Goal: Task Accomplishment & Management: Manage account settings

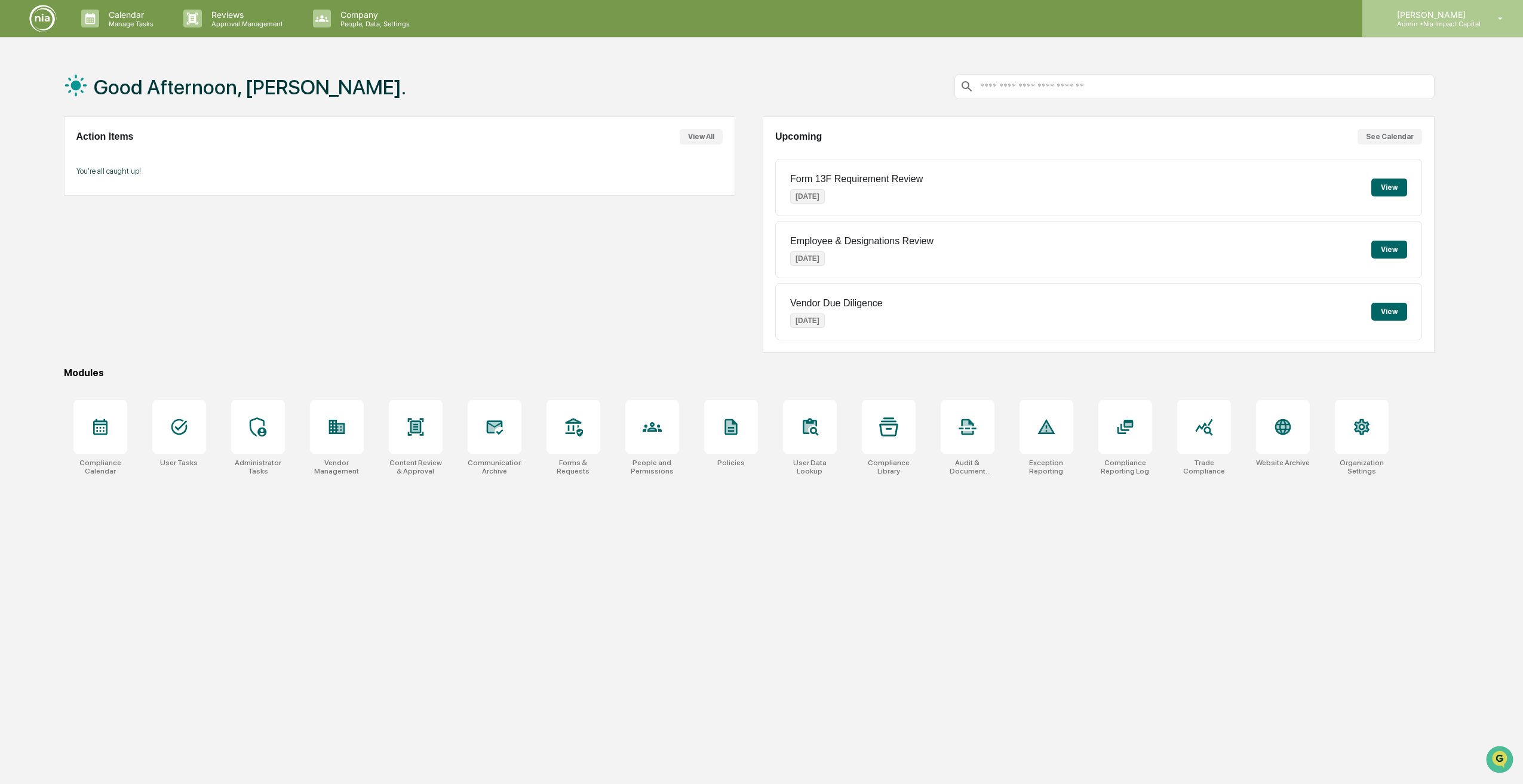
click at [1449, 22] on p "Admin • Nia Impact Capital" at bounding box center [1434, 23] width 93 height 8
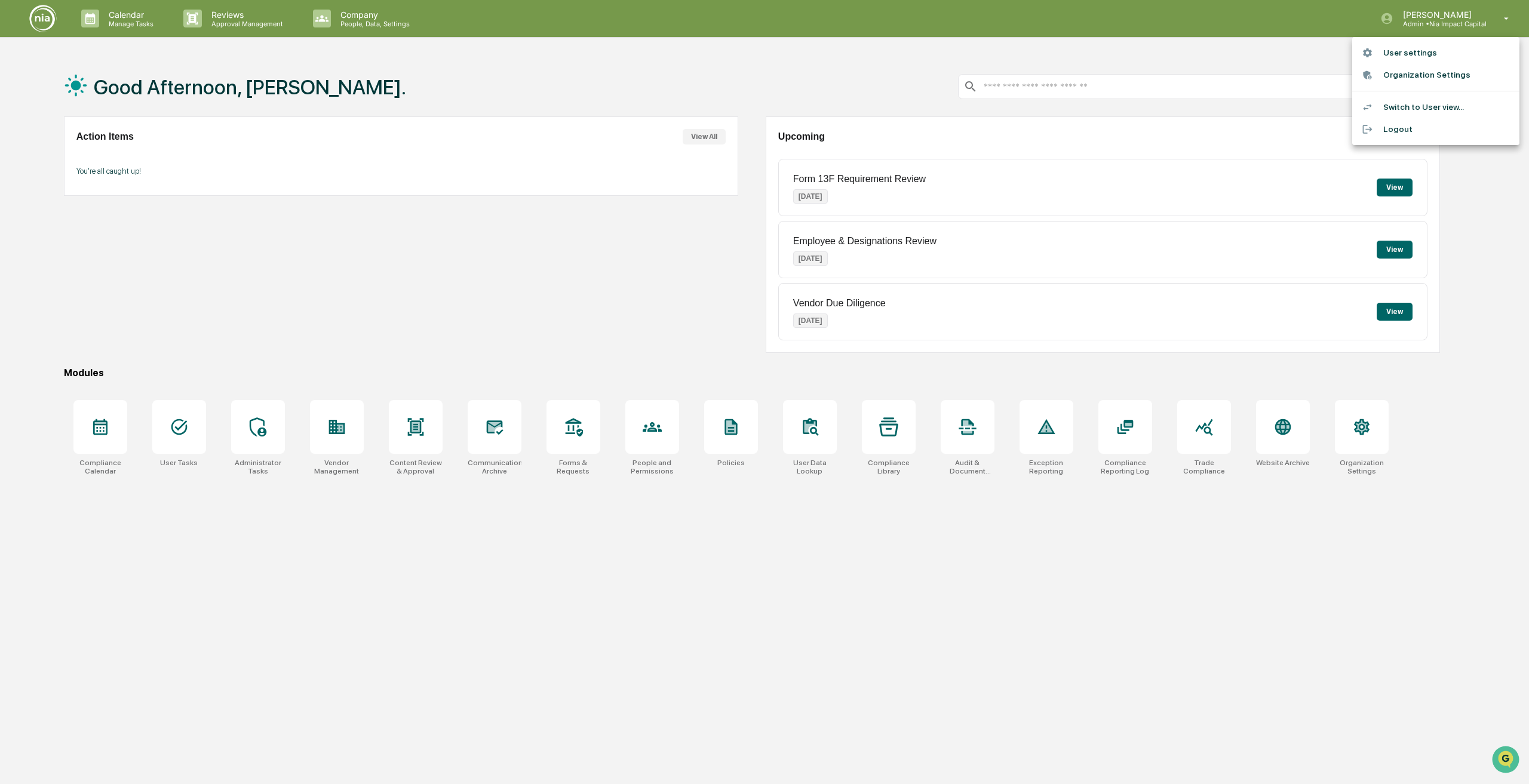
click at [385, 13] on div at bounding box center [764, 392] width 1529 height 784
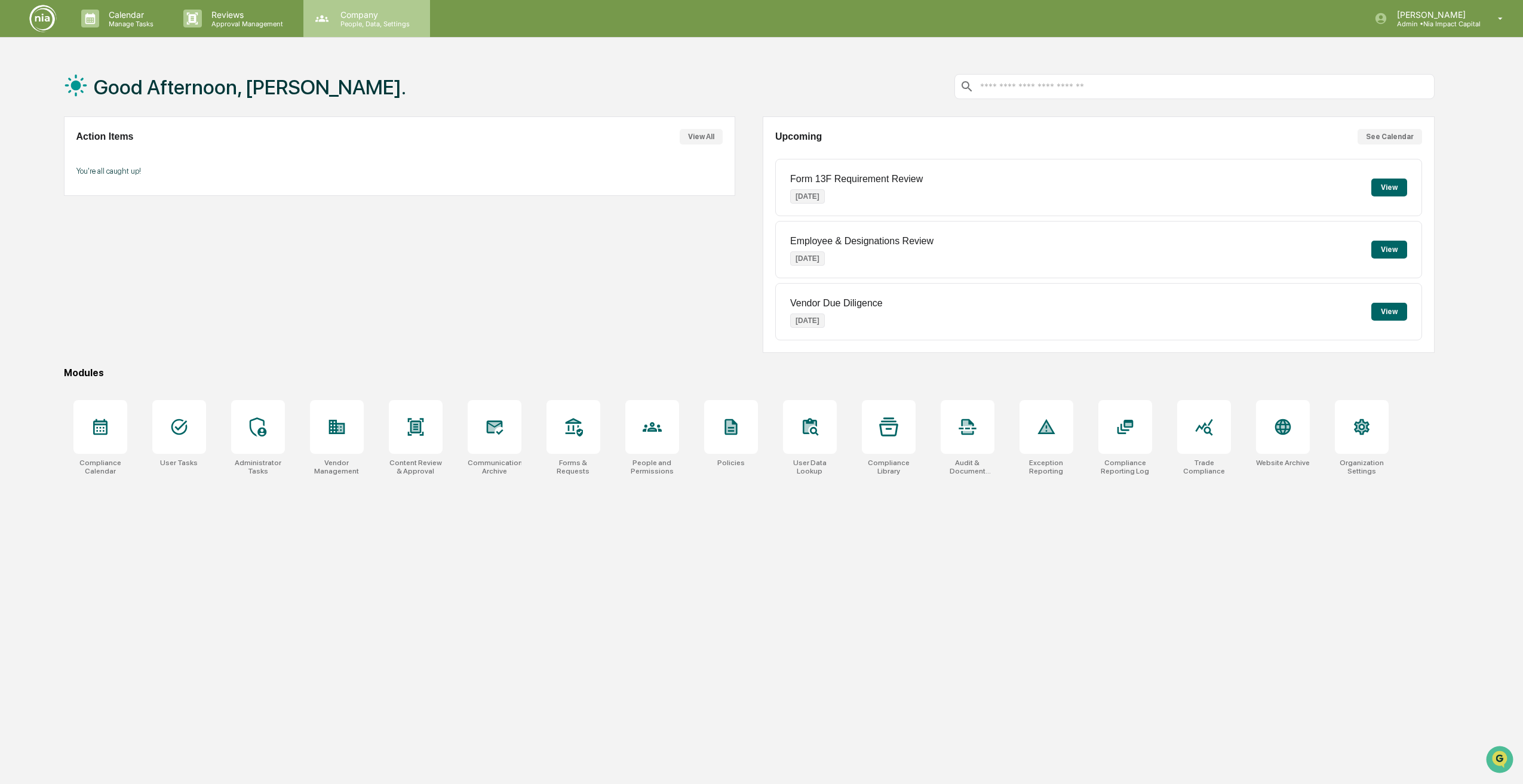
click at [345, 17] on p "Company" at bounding box center [373, 14] width 85 height 10
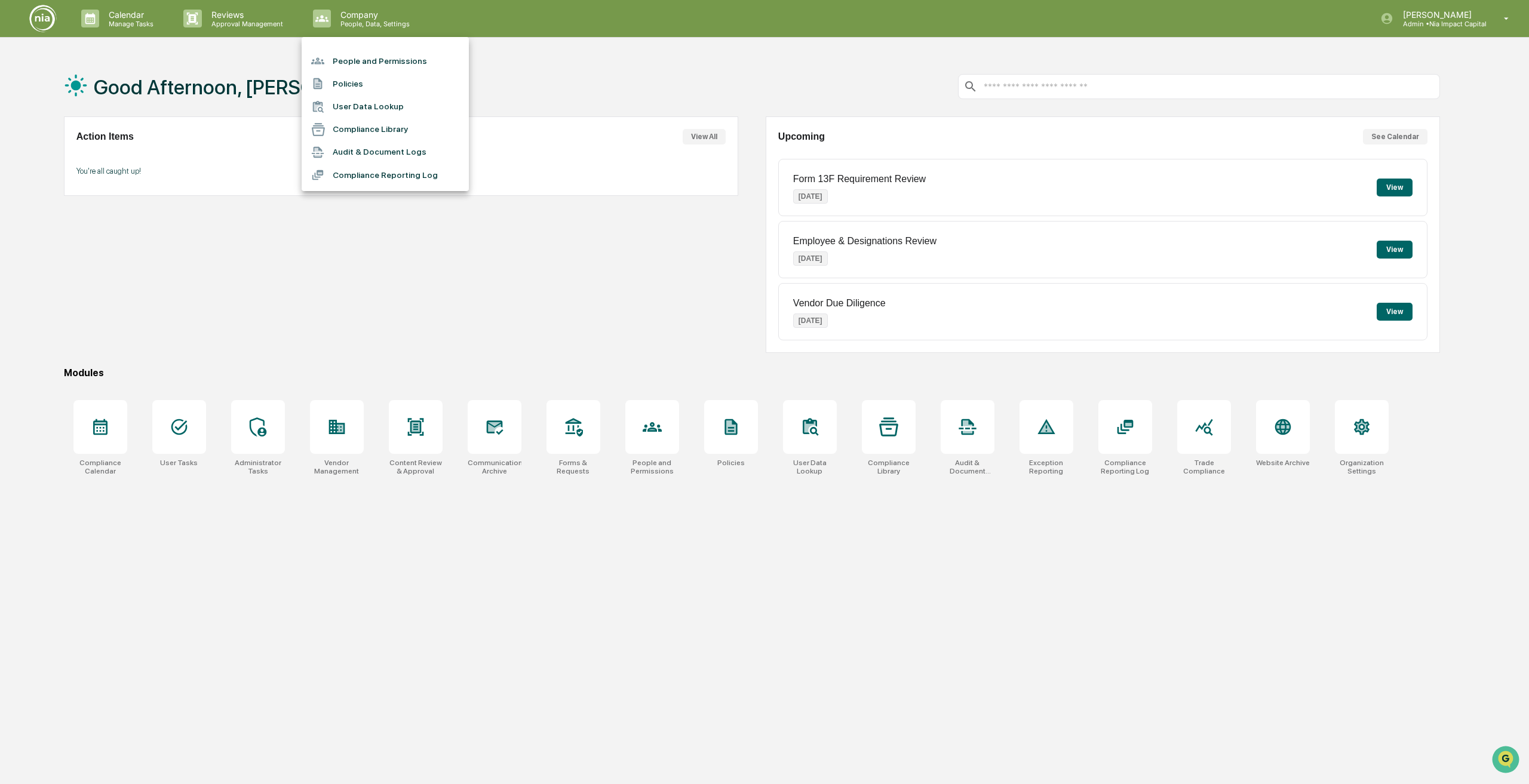
click at [350, 59] on li "People and Permissions" at bounding box center [385, 61] width 167 height 23
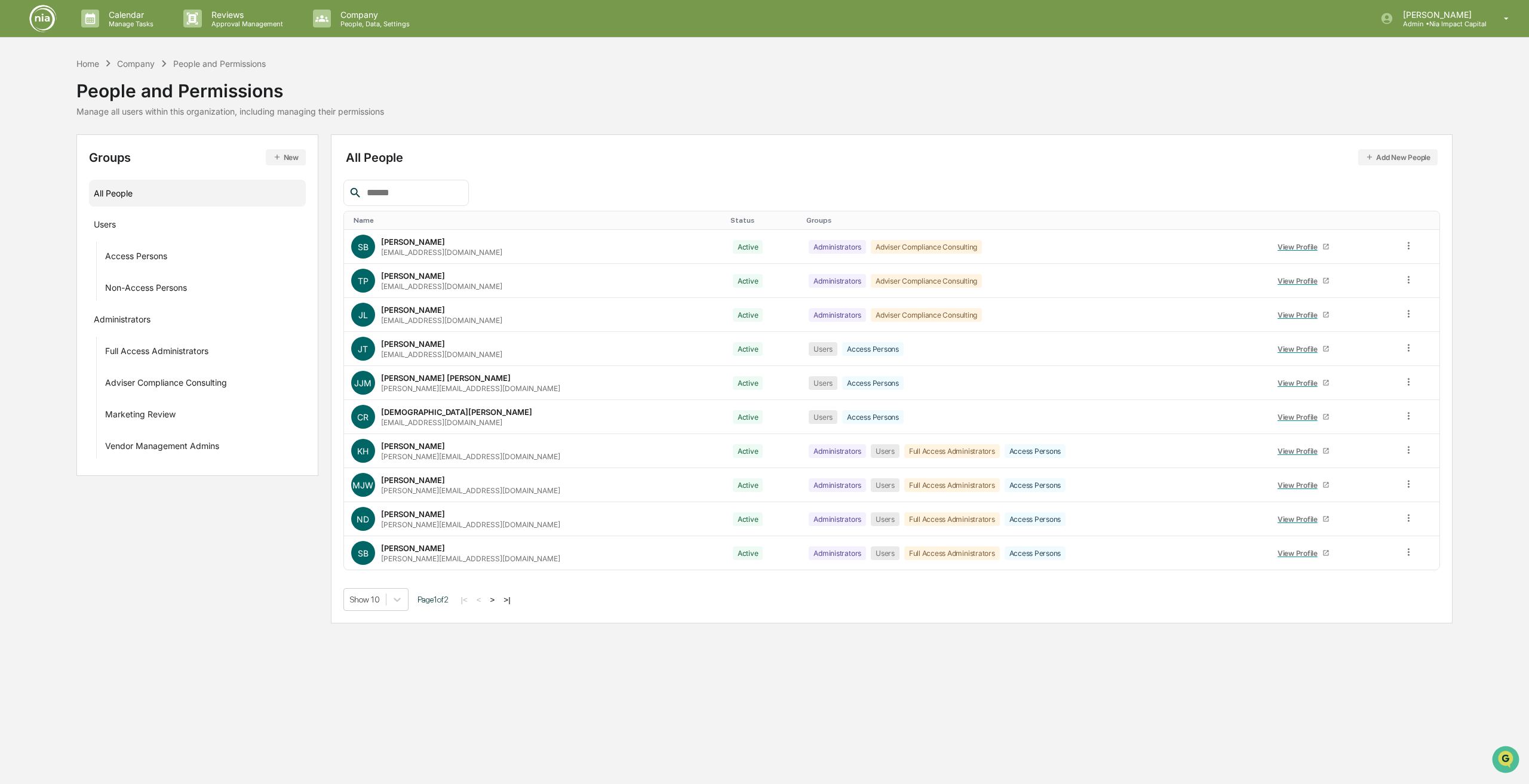
click at [1415, 155] on button "Add New People" at bounding box center [1398, 157] width 80 height 16
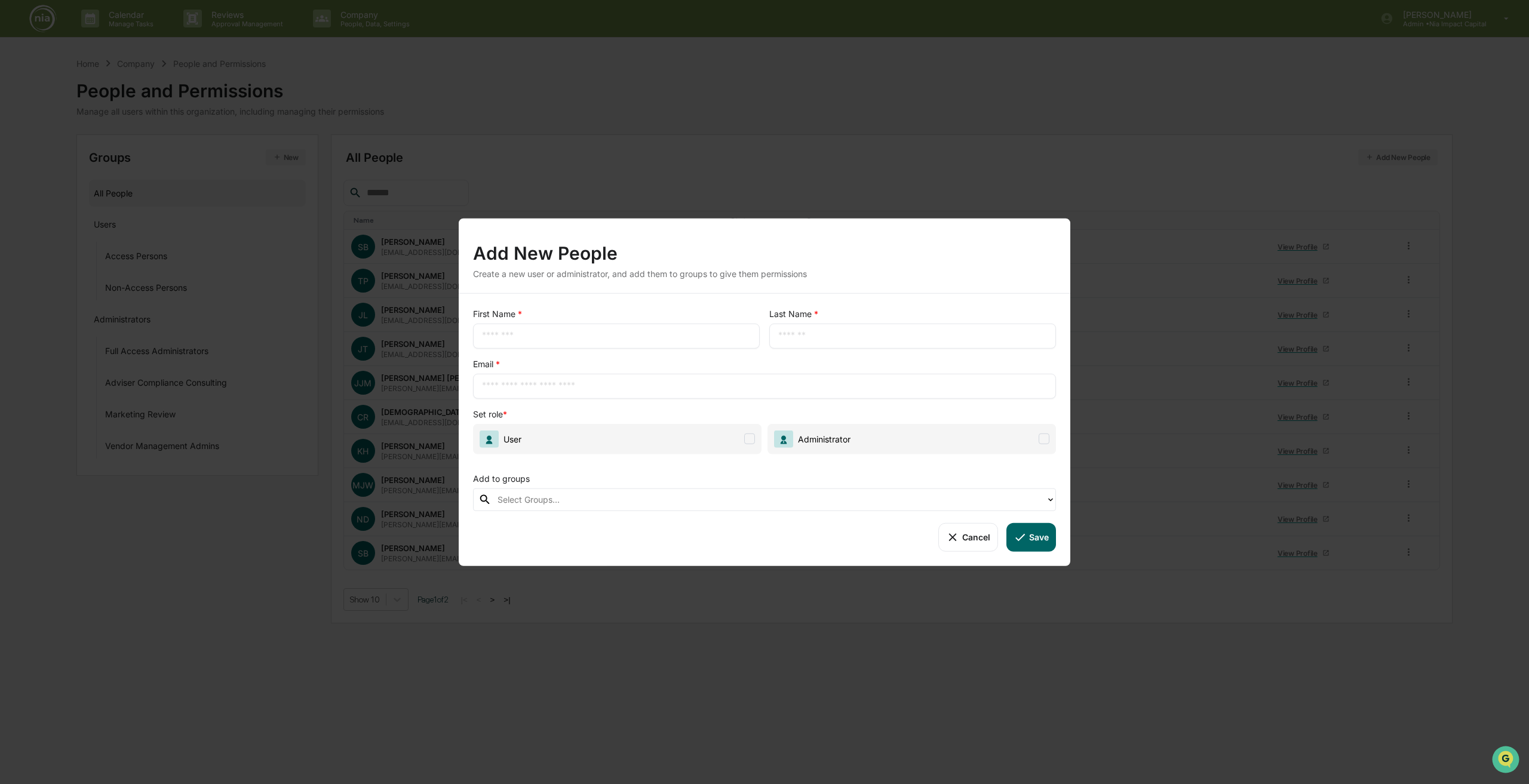
click at [504, 333] on input "text" at bounding box center [616, 336] width 269 height 12
type input "****"
type input "*****"
click at [522, 387] on input "text" at bounding box center [764, 386] width 565 height 12
type input "**********"
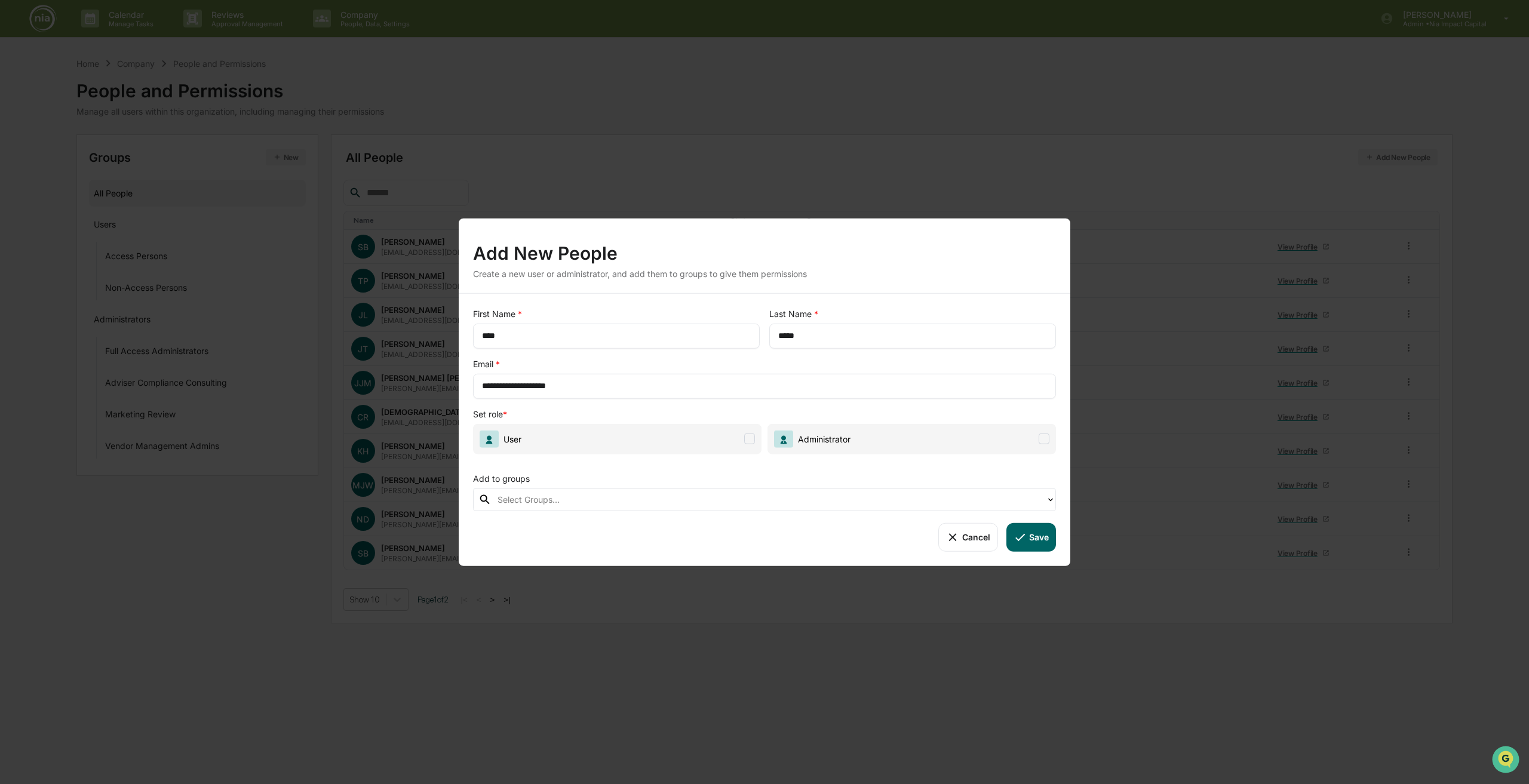
click at [1046, 436] on span at bounding box center [1044, 439] width 11 height 11
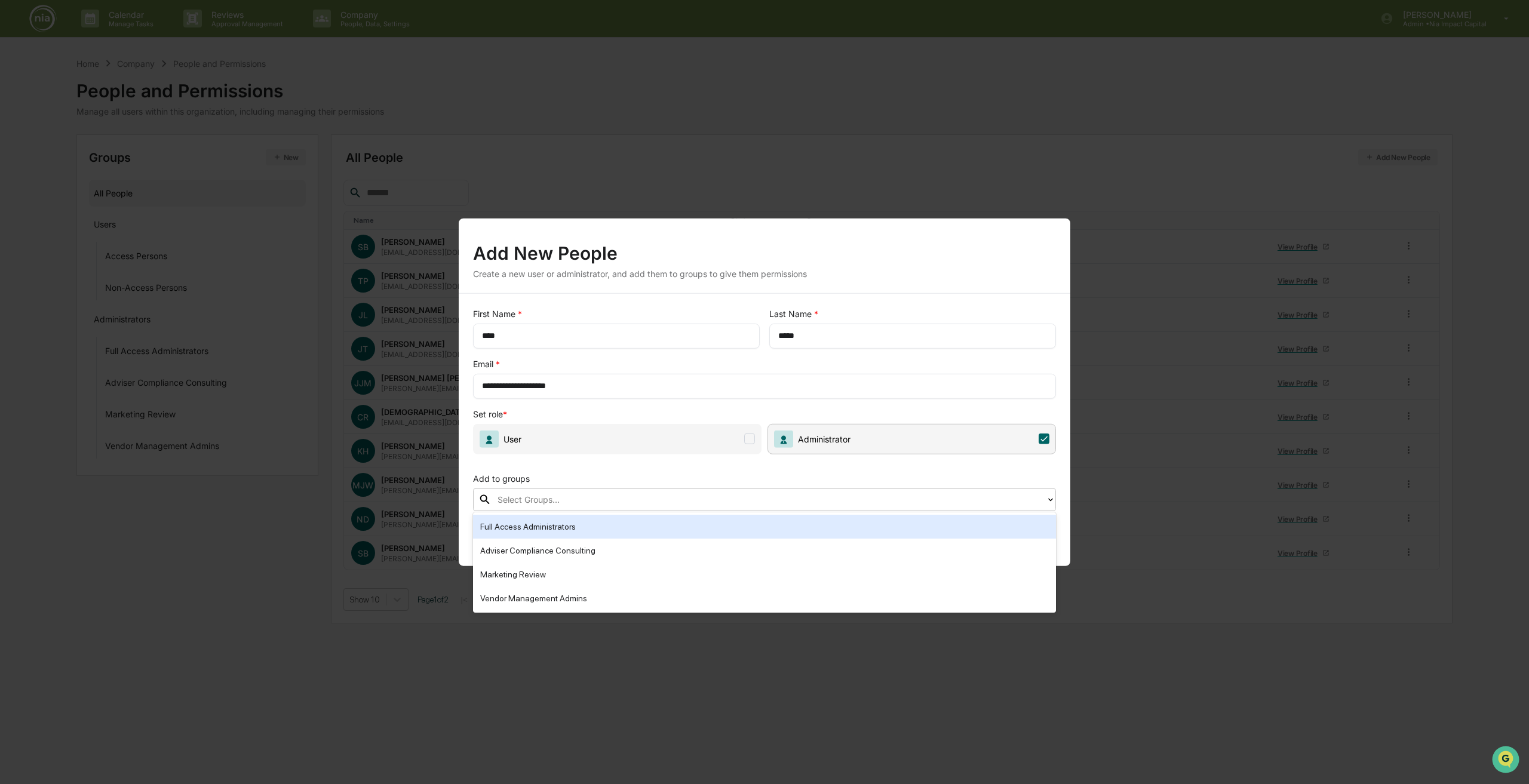
click at [733, 497] on div at bounding box center [768, 499] width 542 height 13
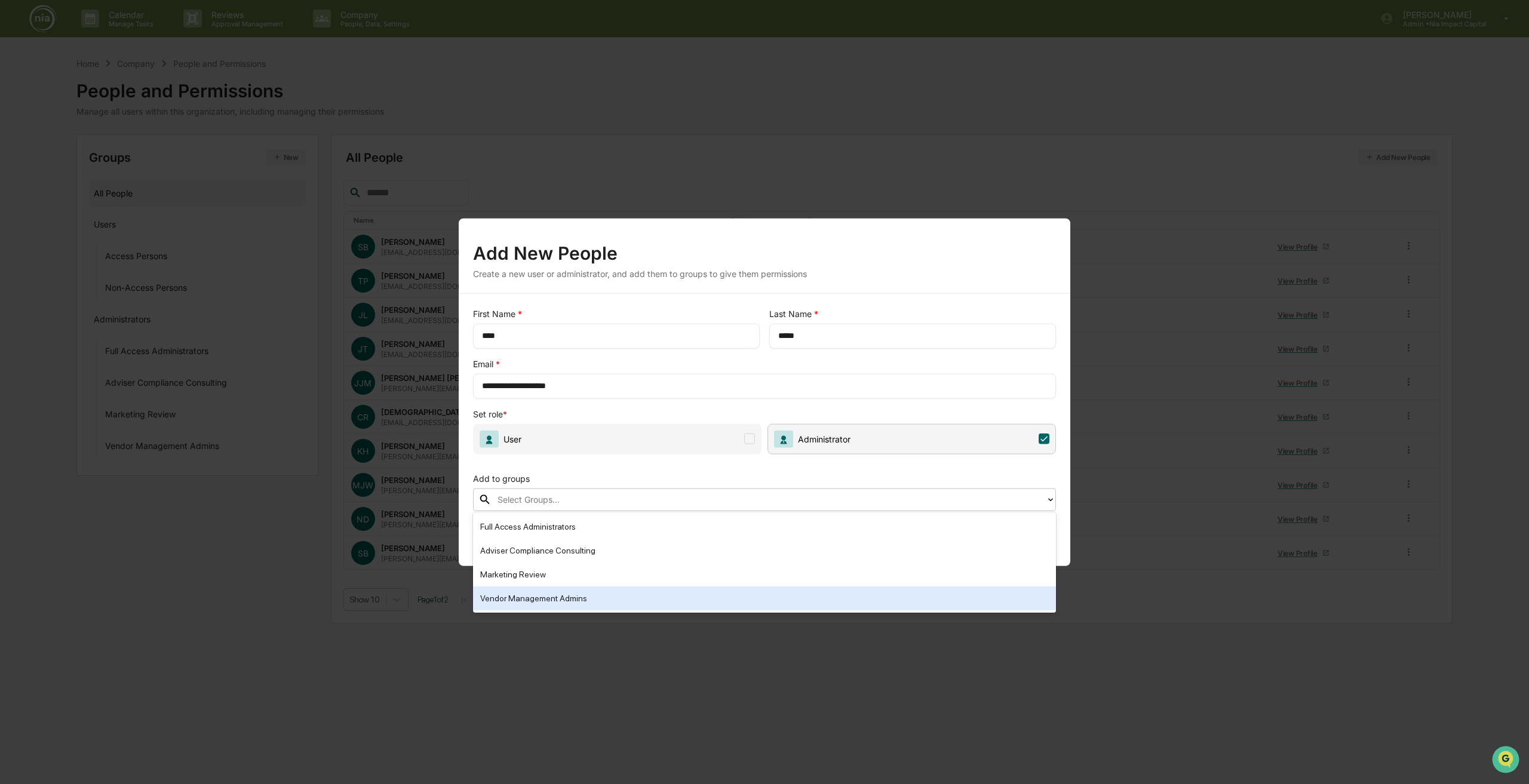
click at [570, 602] on div "Vendor Management Admins" at bounding box center [764, 598] width 568 height 14
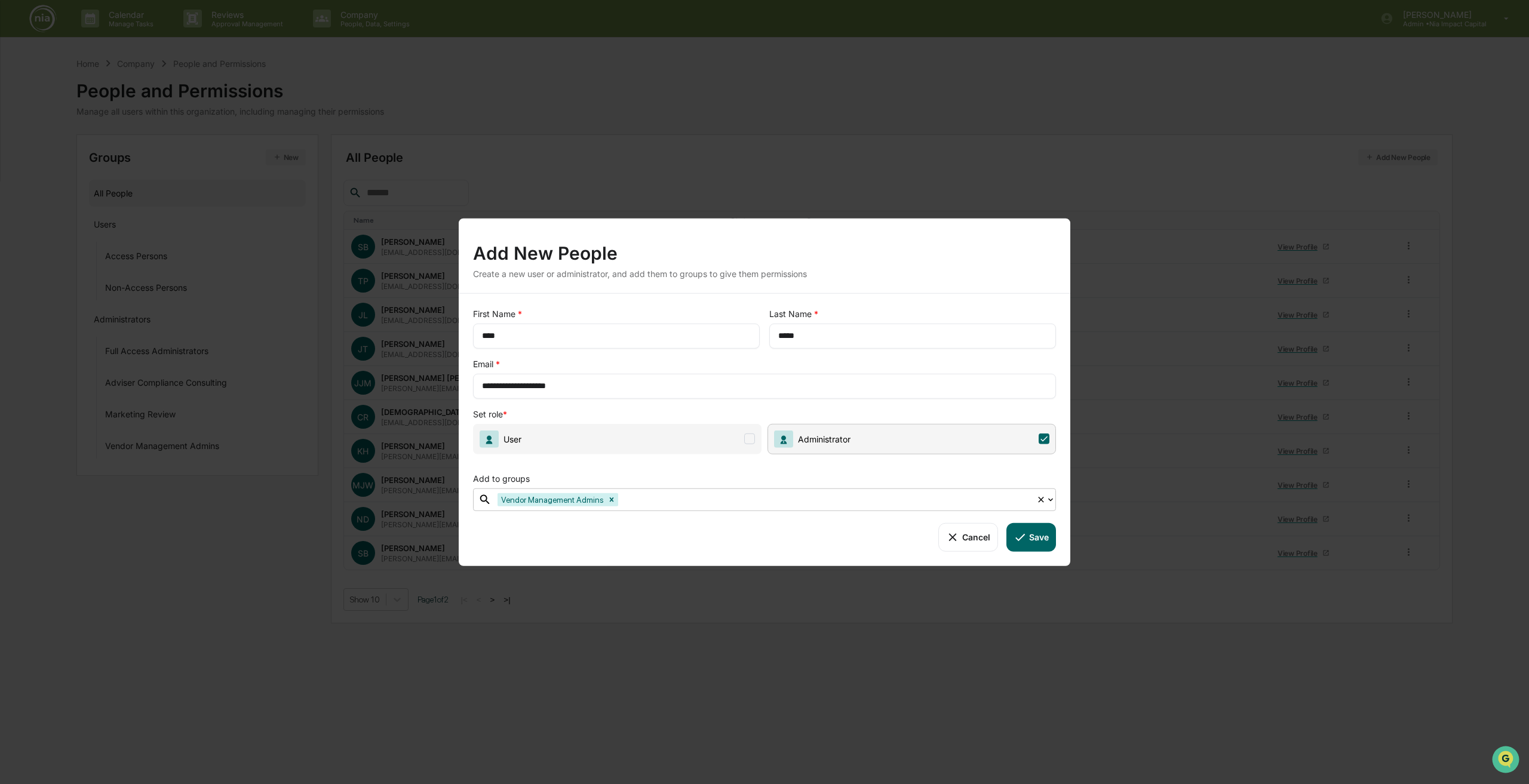
click at [1042, 544] on button "Save" at bounding box center [1031, 537] width 50 height 29
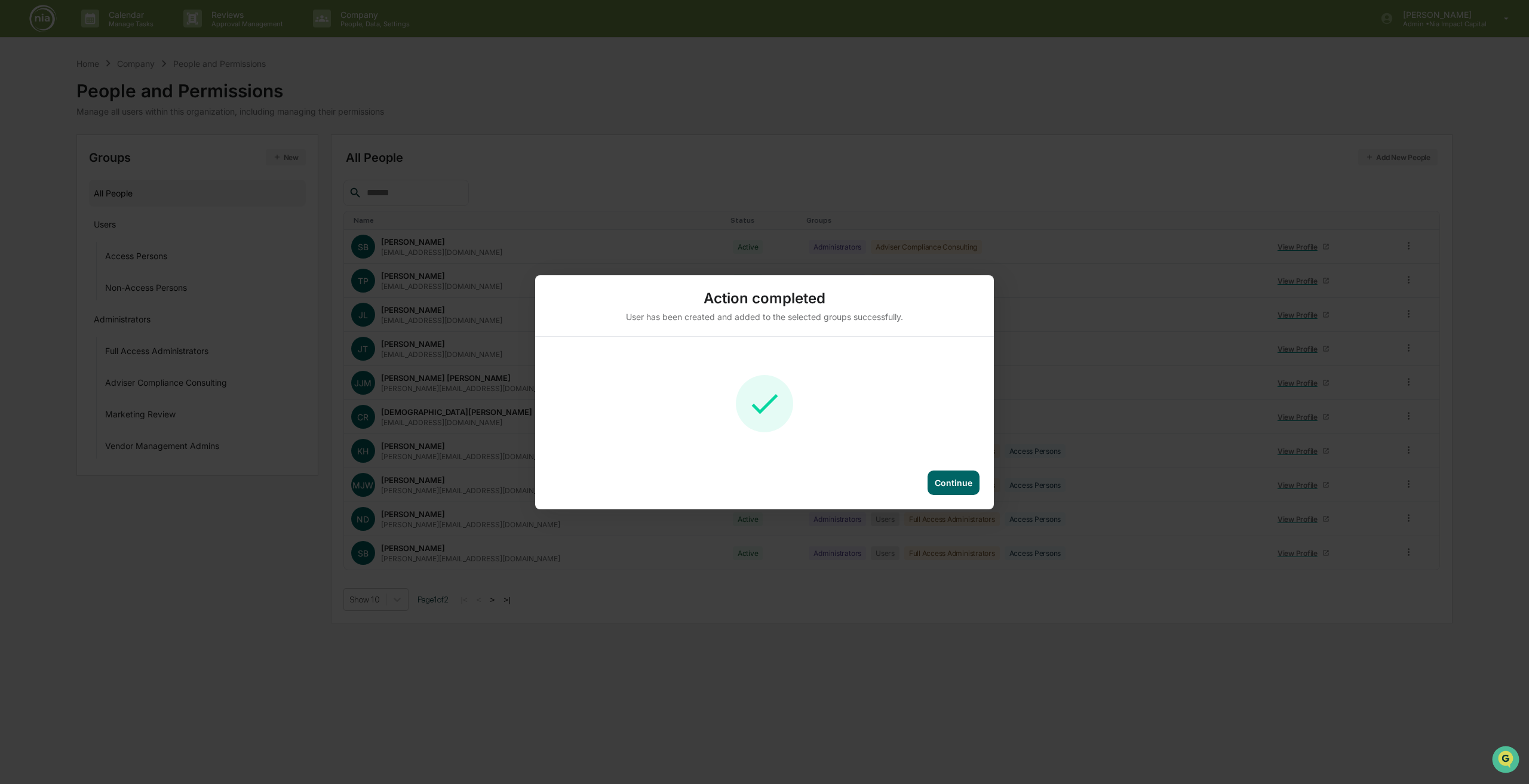
click at [970, 478] on div "Continue" at bounding box center [953, 482] width 38 height 10
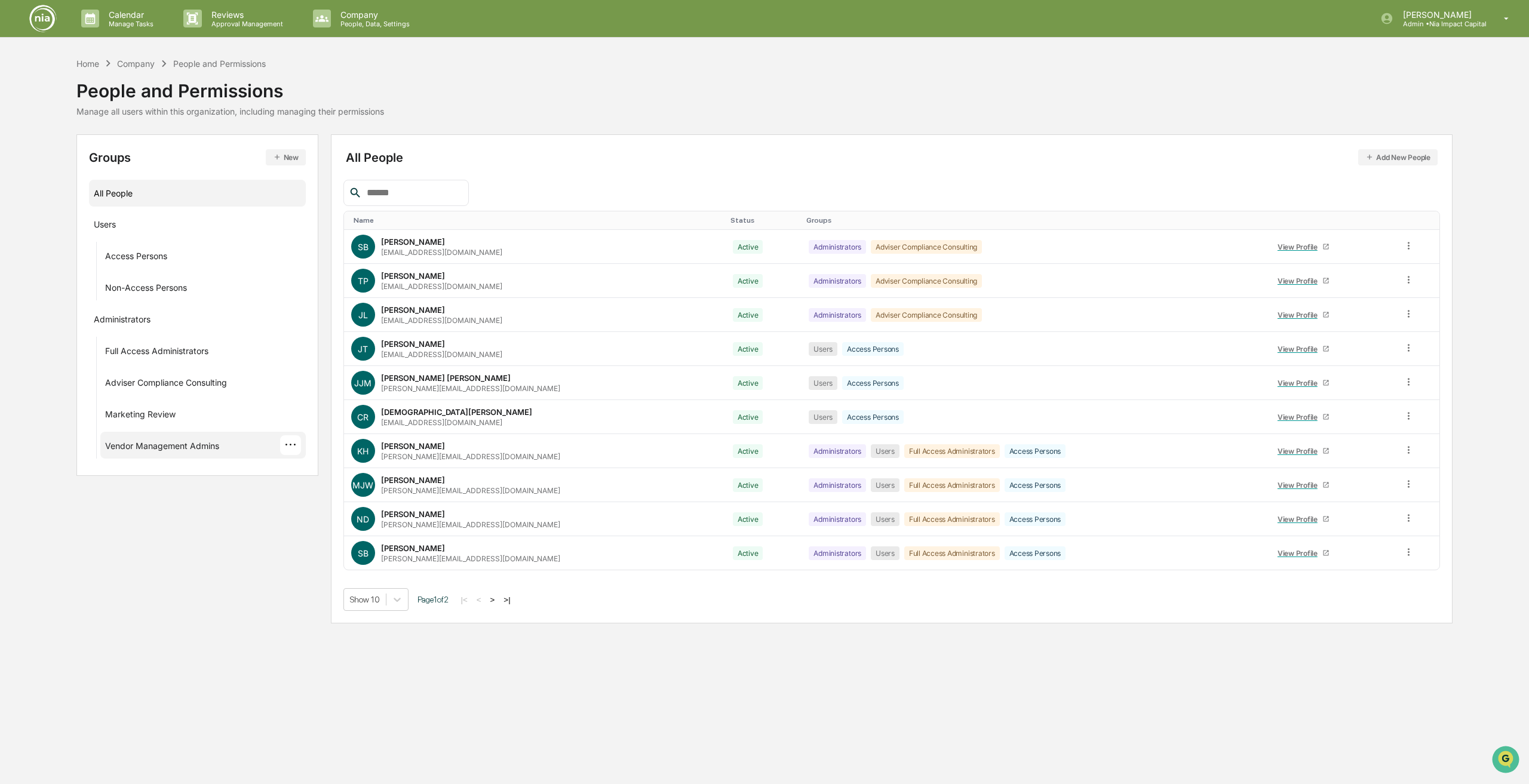
click at [174, 438] on div "Vendor Management Admins ···" at bounding box center [203, 445] width 196 height 19
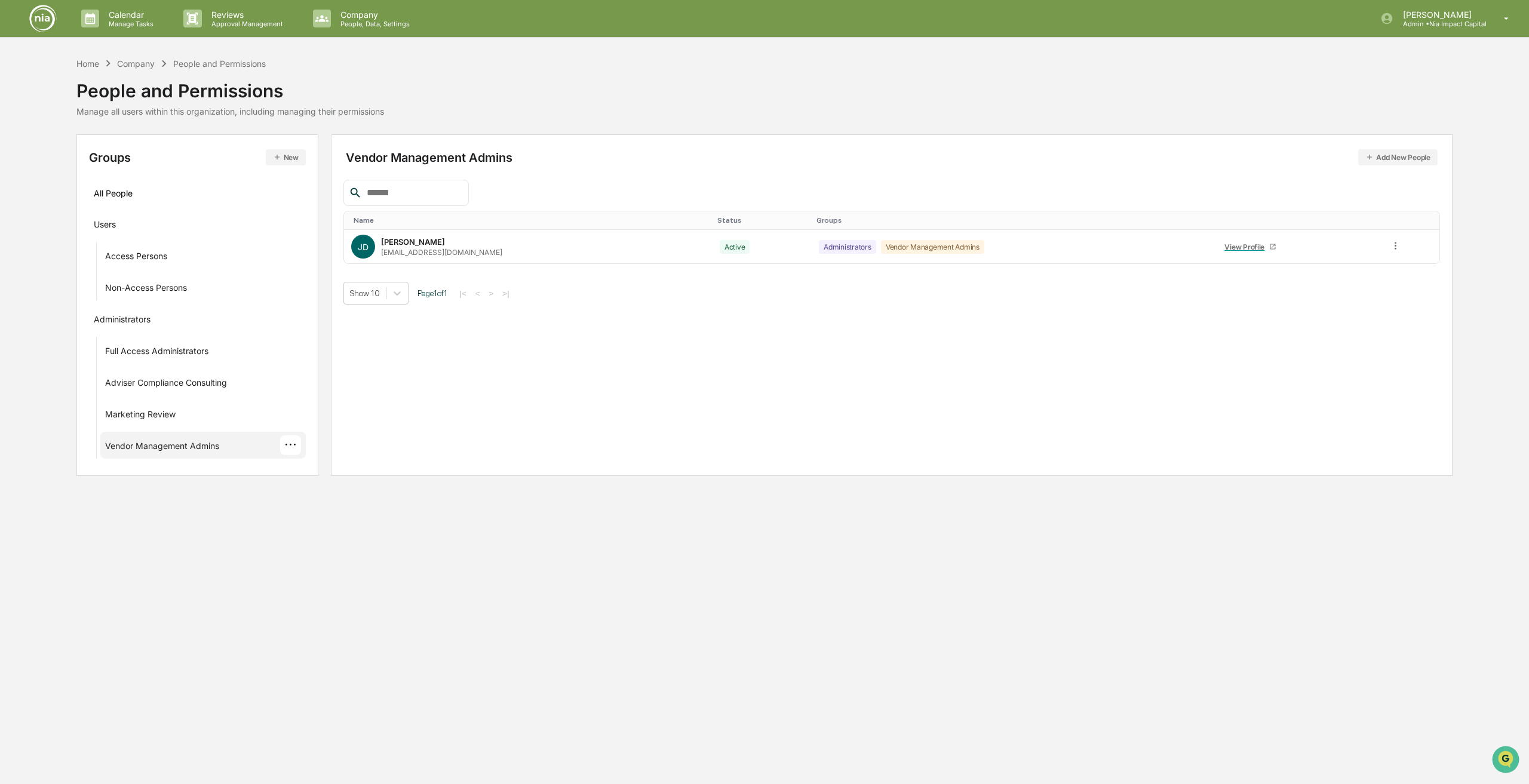
click at [300, 452] on div "···" at bounding box center [290, 445] width 21 height 19
click at [150, 444] on div "Vendor Management Admins" at bounding box center [162, 448] width 114 height 14
click at [1428, 14] on p "[PERSON_NAME]" at bounding box center [1440, 14] width 93 height 10
click at [343, 8] on div at bounding box center [764, 392] width 1529 height 784
click at [367, 23] on p "People, Data, Settings" at bounding box center [373, 23] width 85 height 8
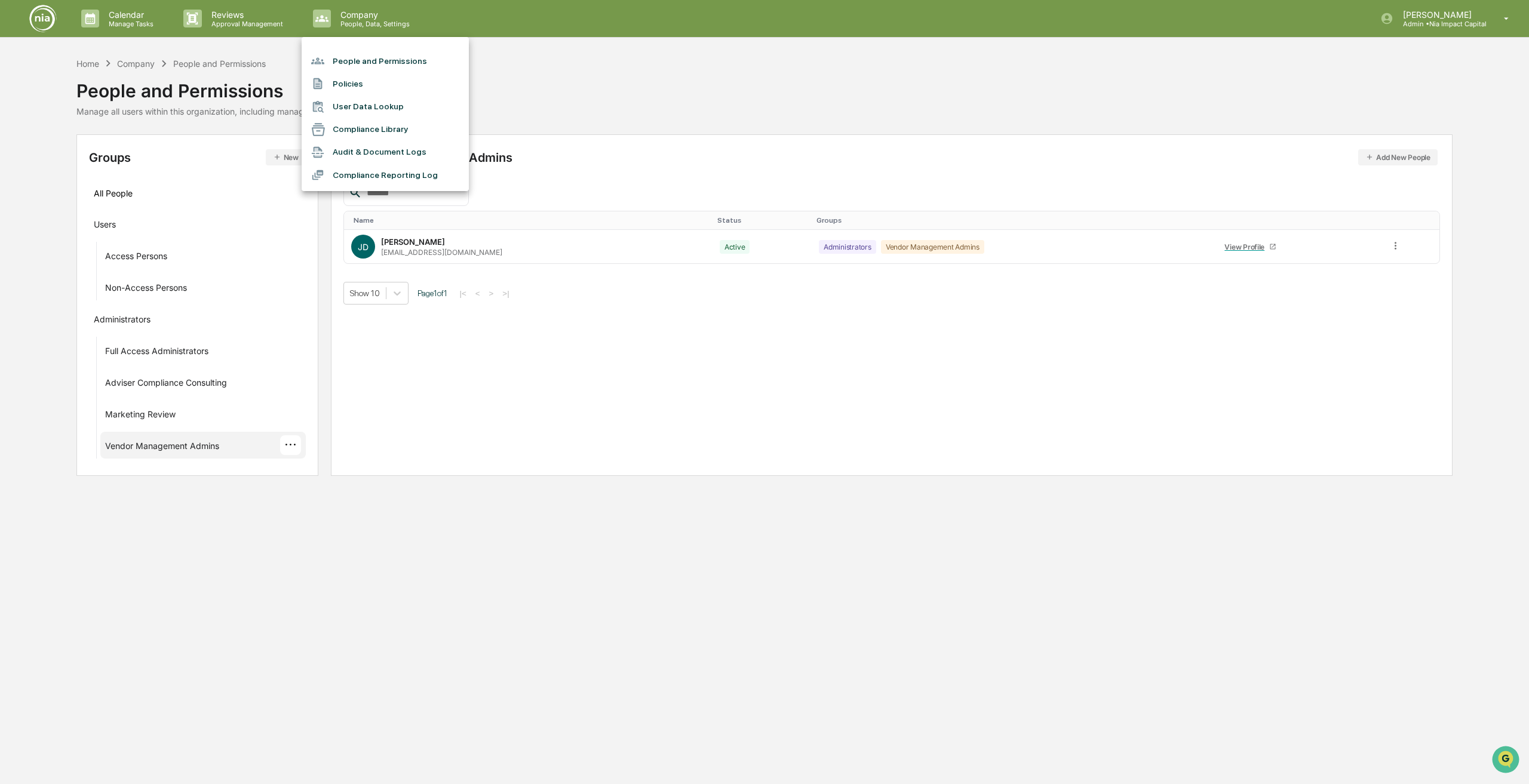
click at [1379, 13] on div at bounding box center [764, 392] width 1529 height 784
